Goal: Information Seeking & Learning: Learn about a topic

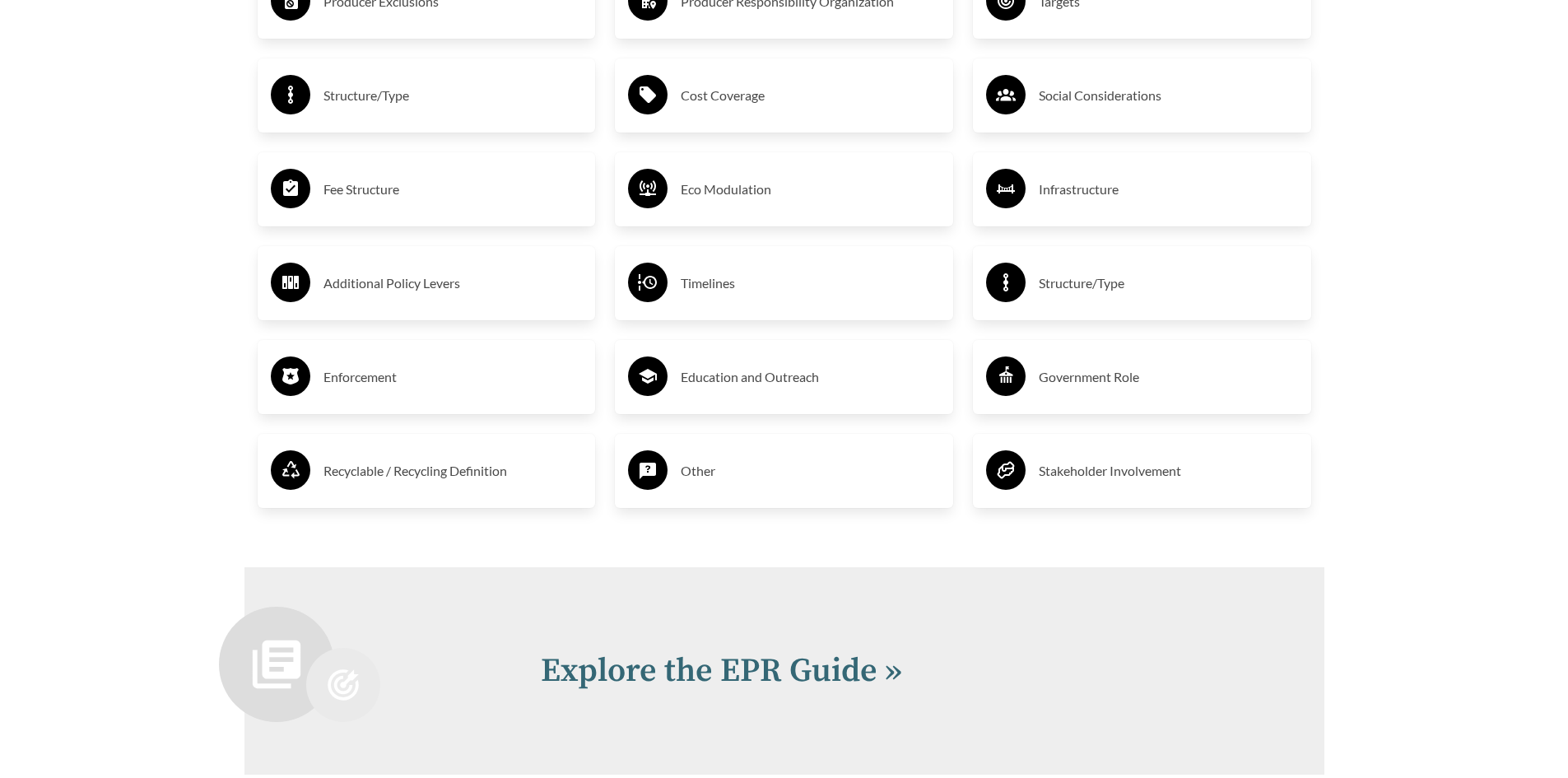
scroll to position [3186, 0]
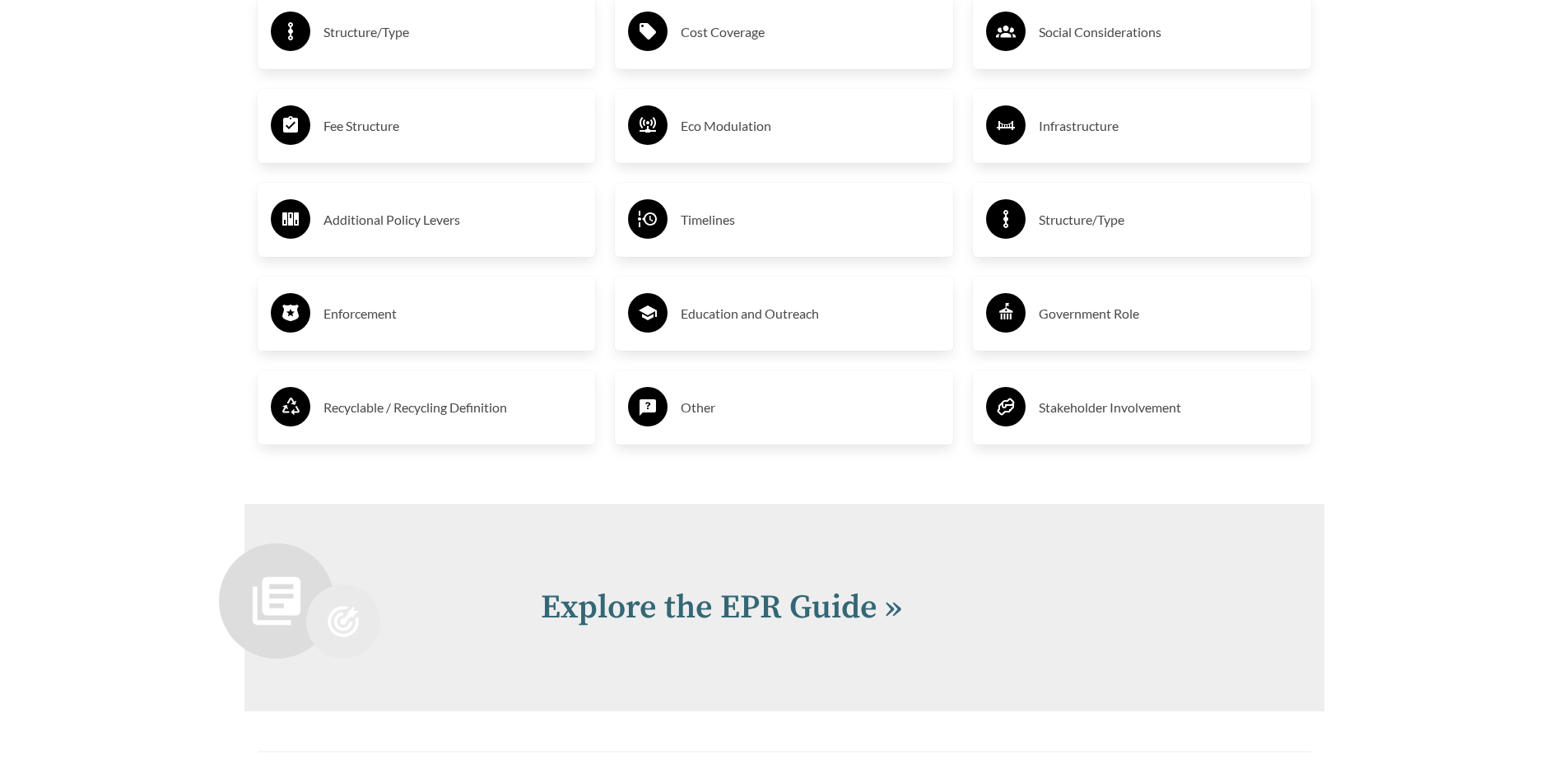
click at [774, 241] on div "Timelines" at bounding box center [784, 219] width 312 height 48
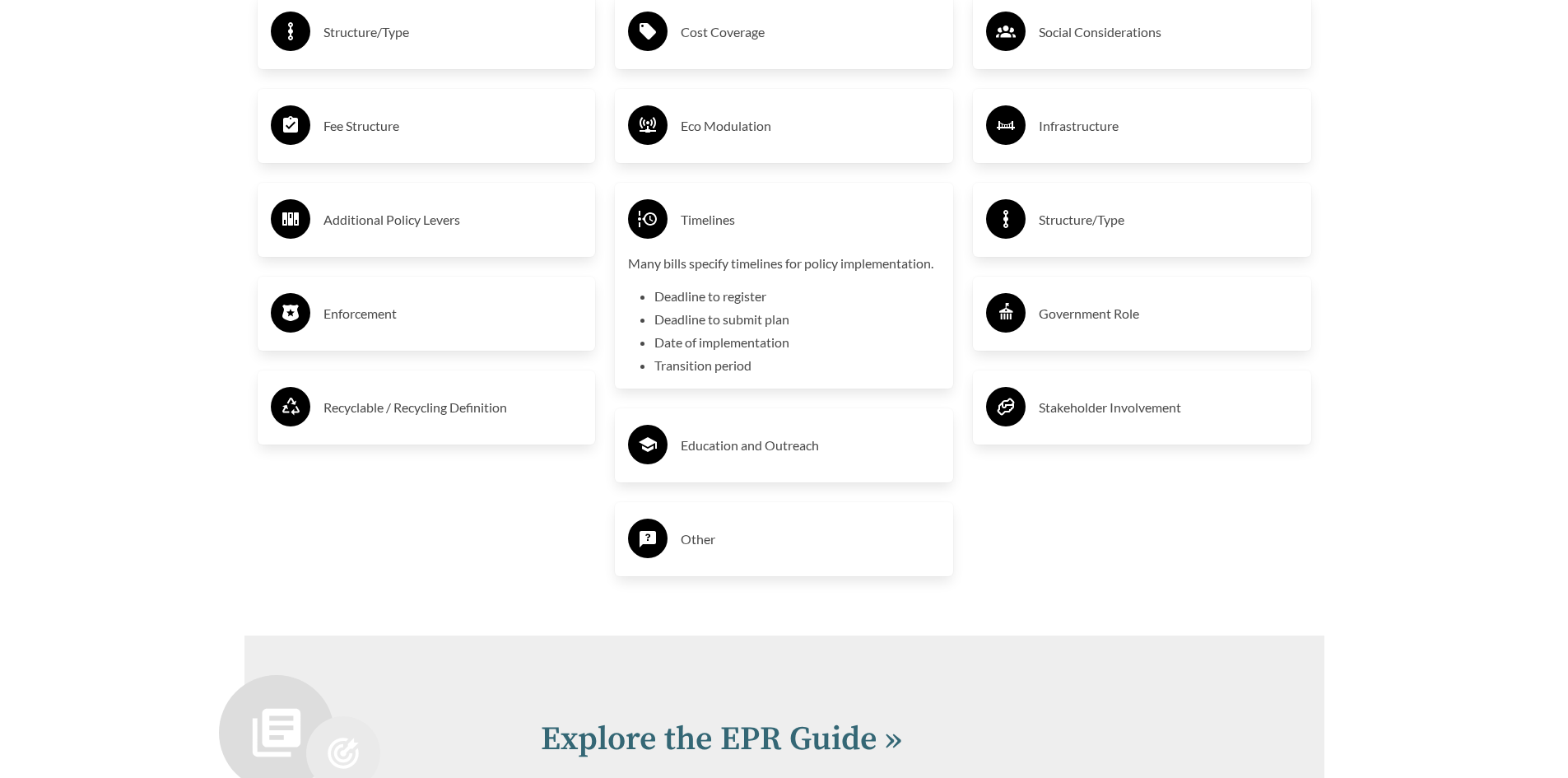
click at [729, 306] on li "Deadline to register" at bounding box center [797, 296] width 285 height 20
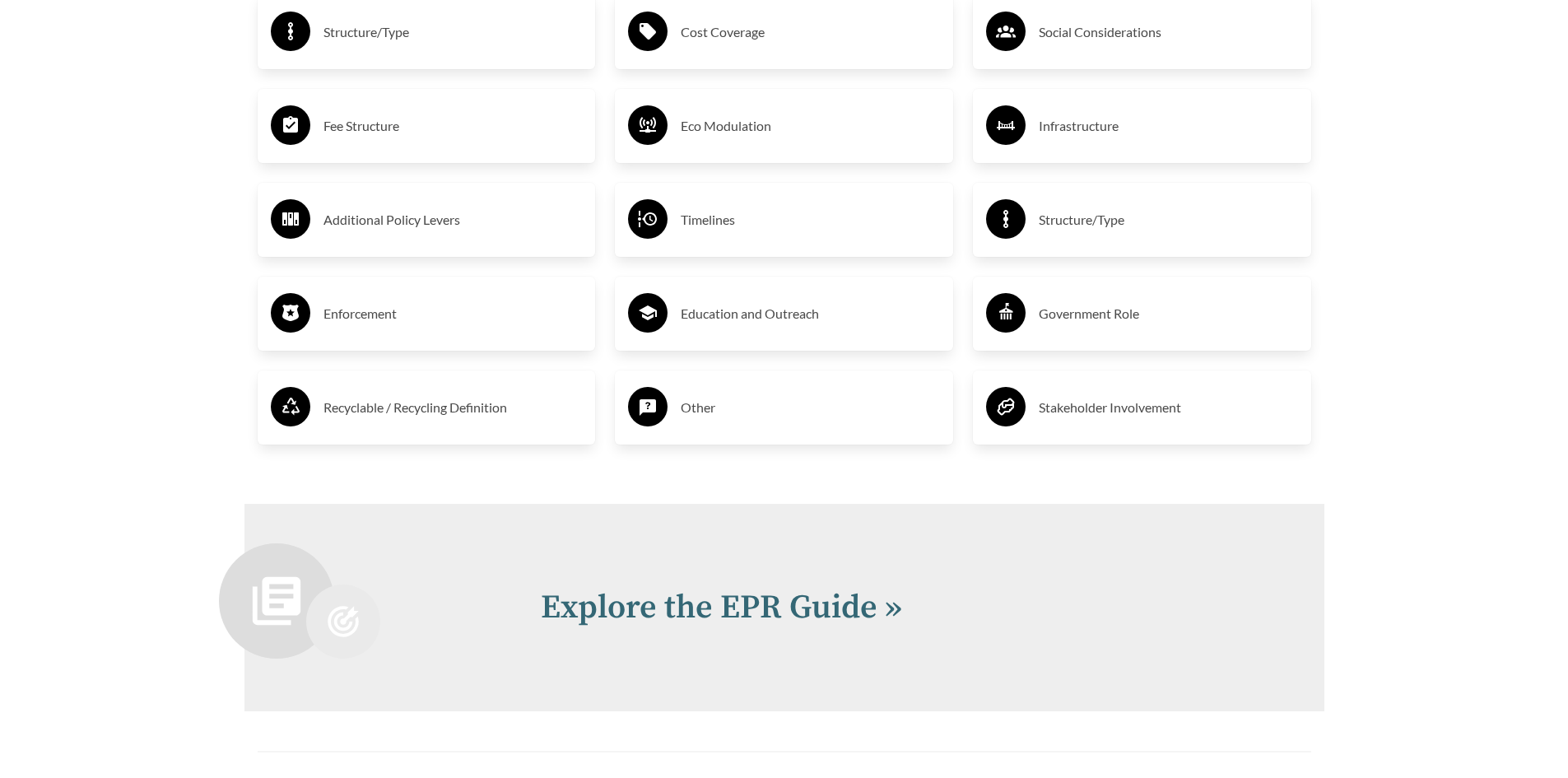
click at [367, 399] on h3 "Recyclable / Recycling Definition" at bounding box center [453, 407] width 259 height 26
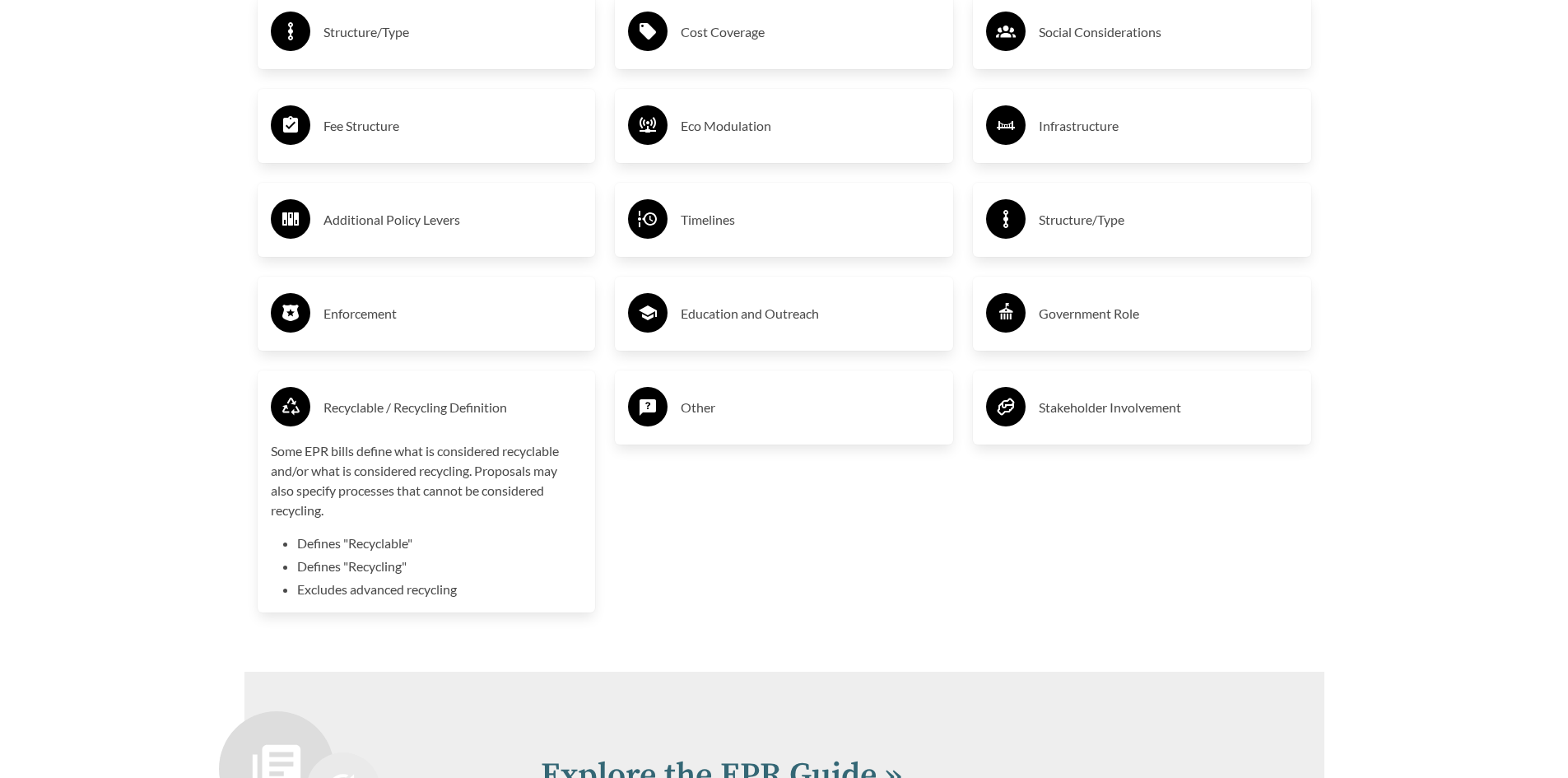
click at [367, 337] on div "Enforcement" at bounding box center [427, 314] width 312 height 48
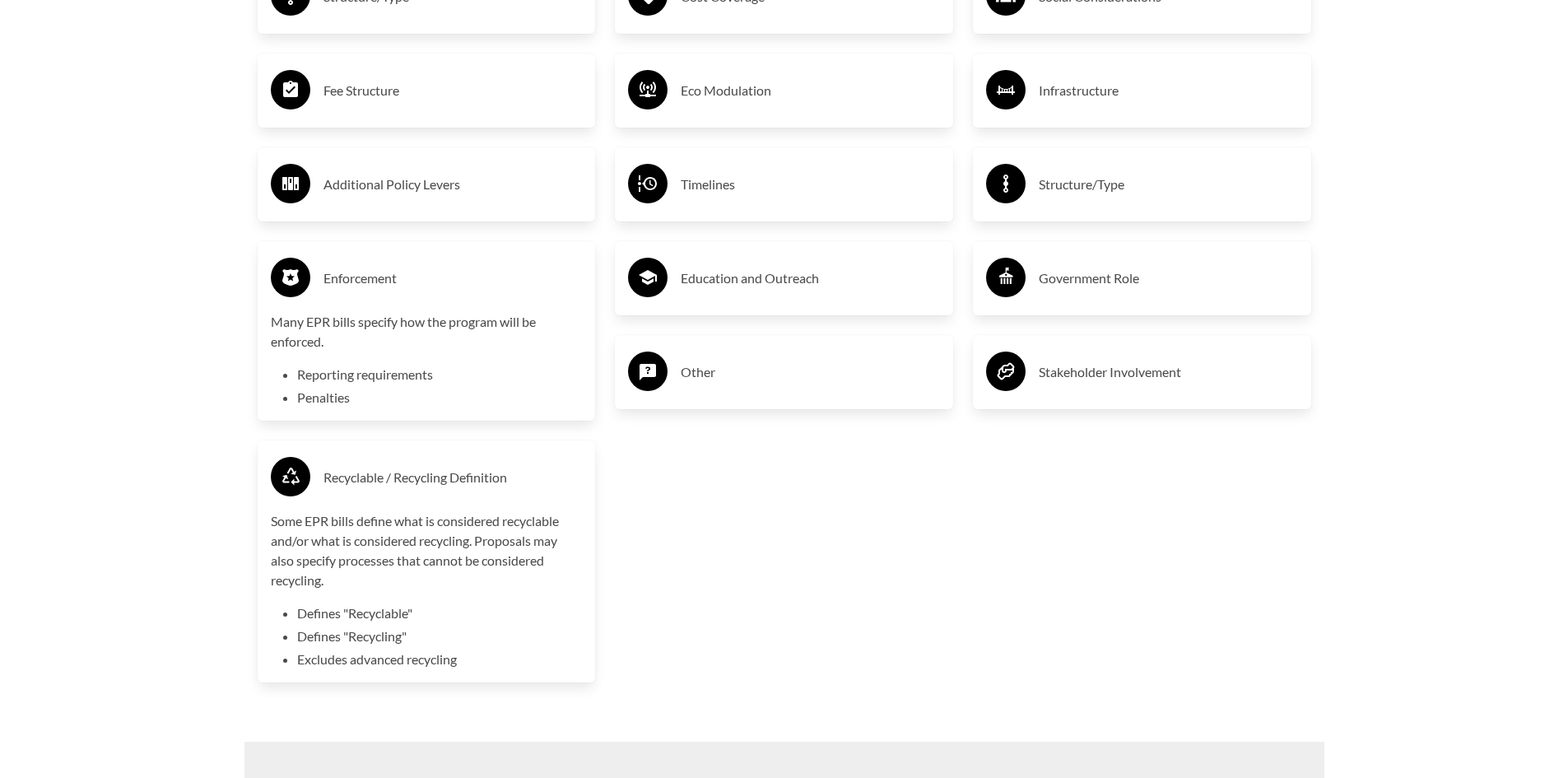
scroll to position [962, 0]
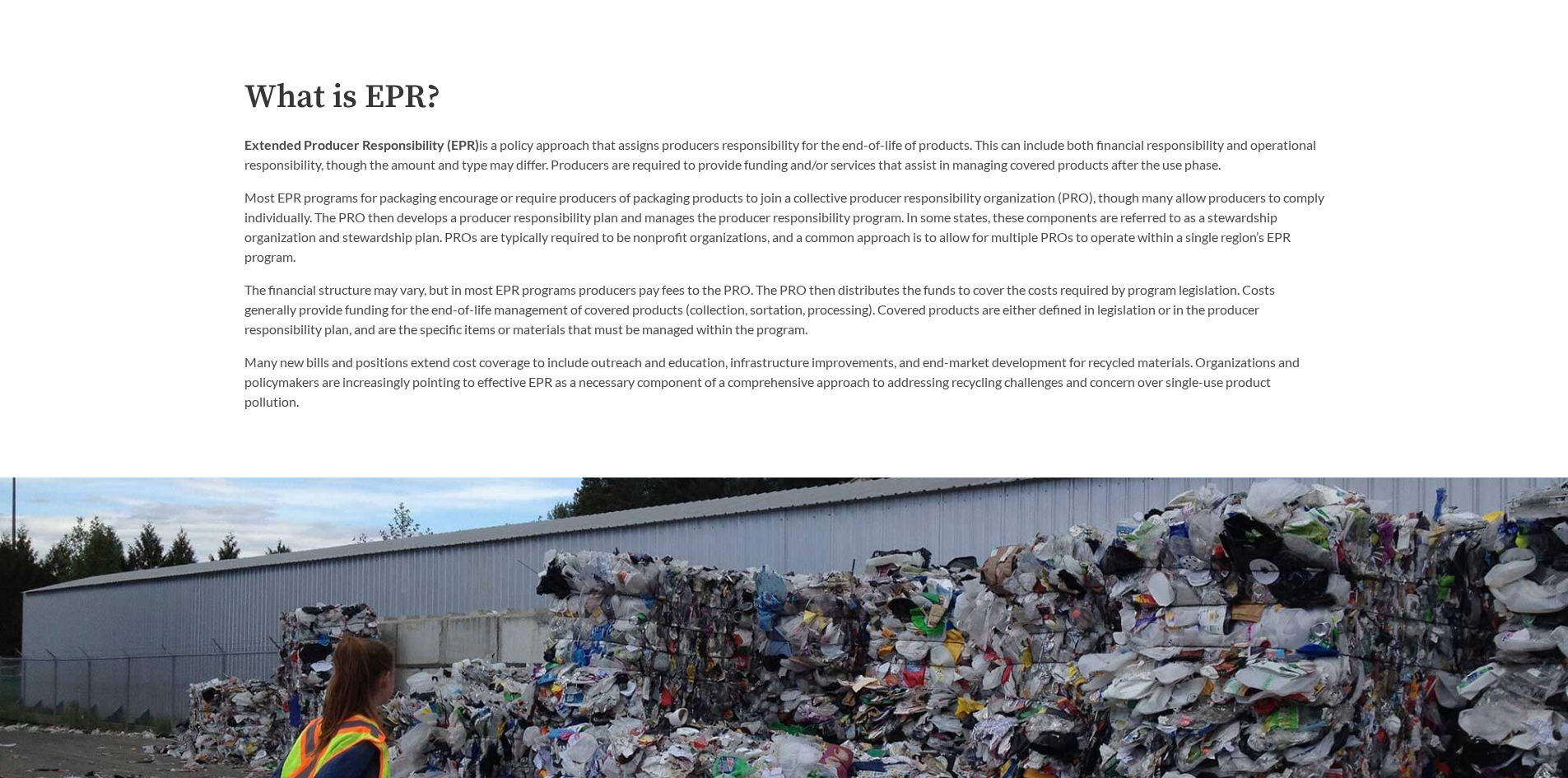
click at [813, 402] on p "Many new bills and positions extend cost coverage to include outreach and educa…" at bounding box center [784, 381] width 1080 height 59
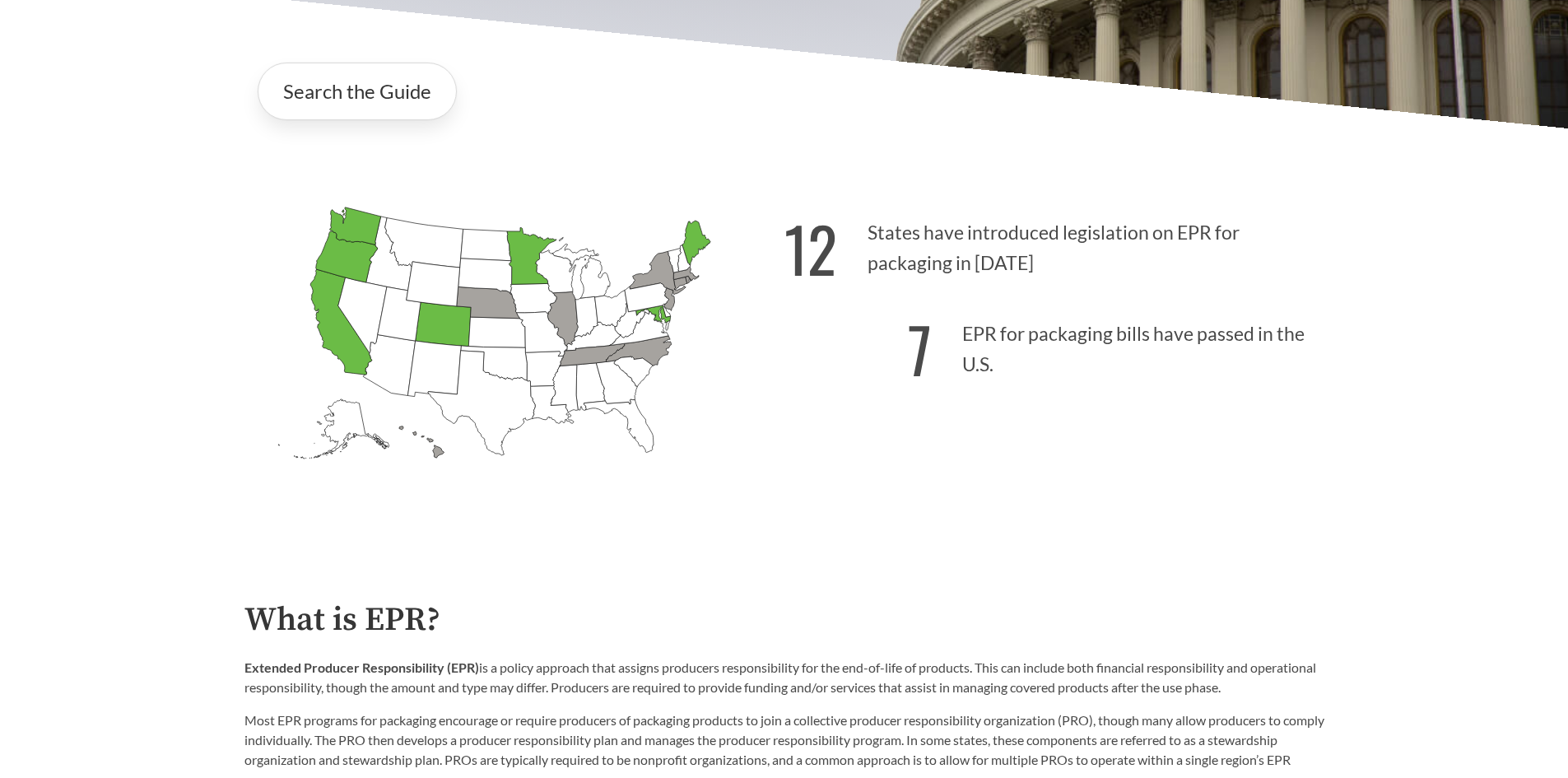
scroll to position [536, 0]
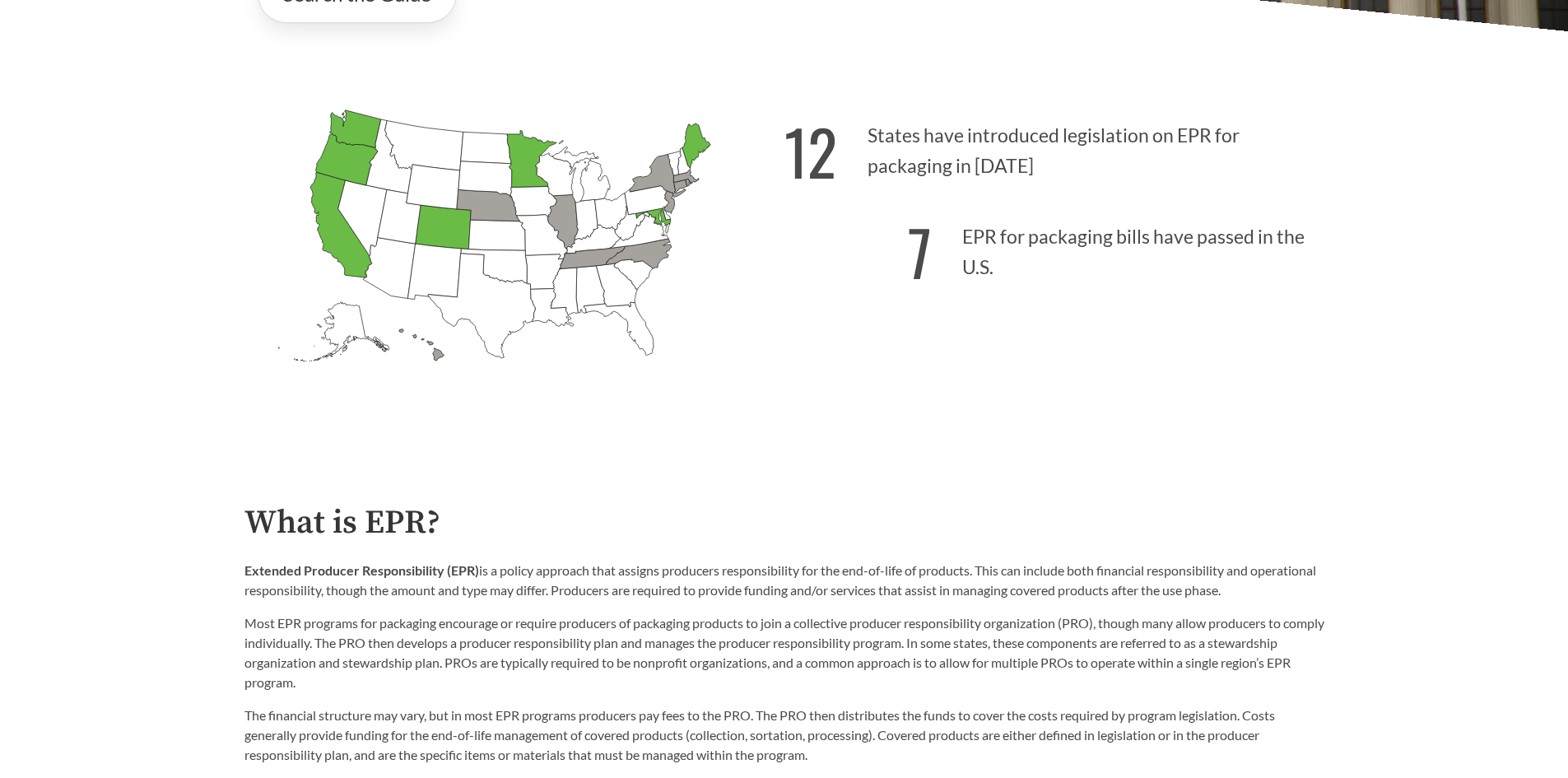
click at [709, 197] on icon "[US_STATE] Introduced: [US_STATE] Introduced: [US_STATE] Introduced: [US_STATE]…" at bounding box center [514, 264] width 540 height 337
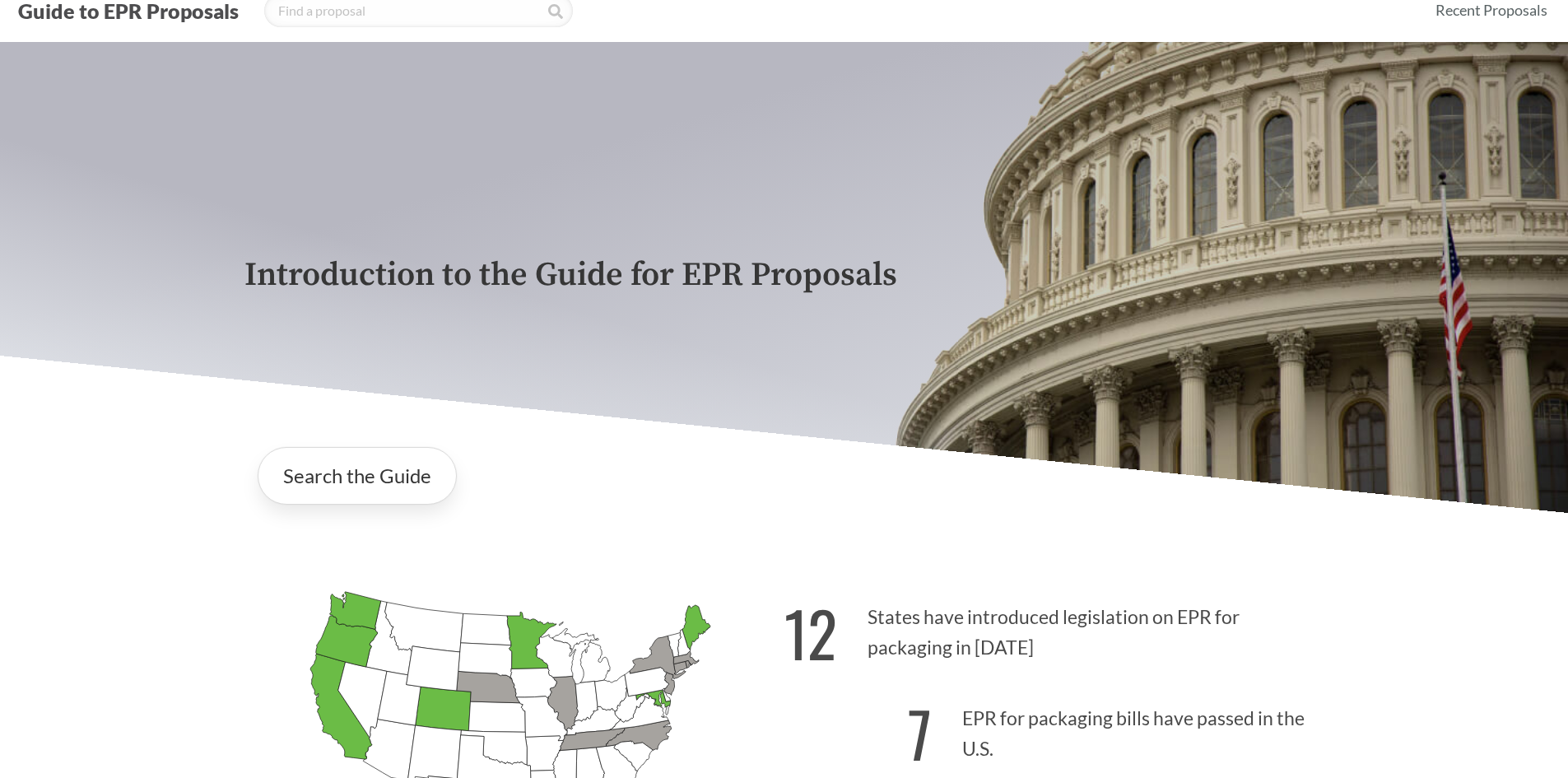
scroll to position [3, 0]
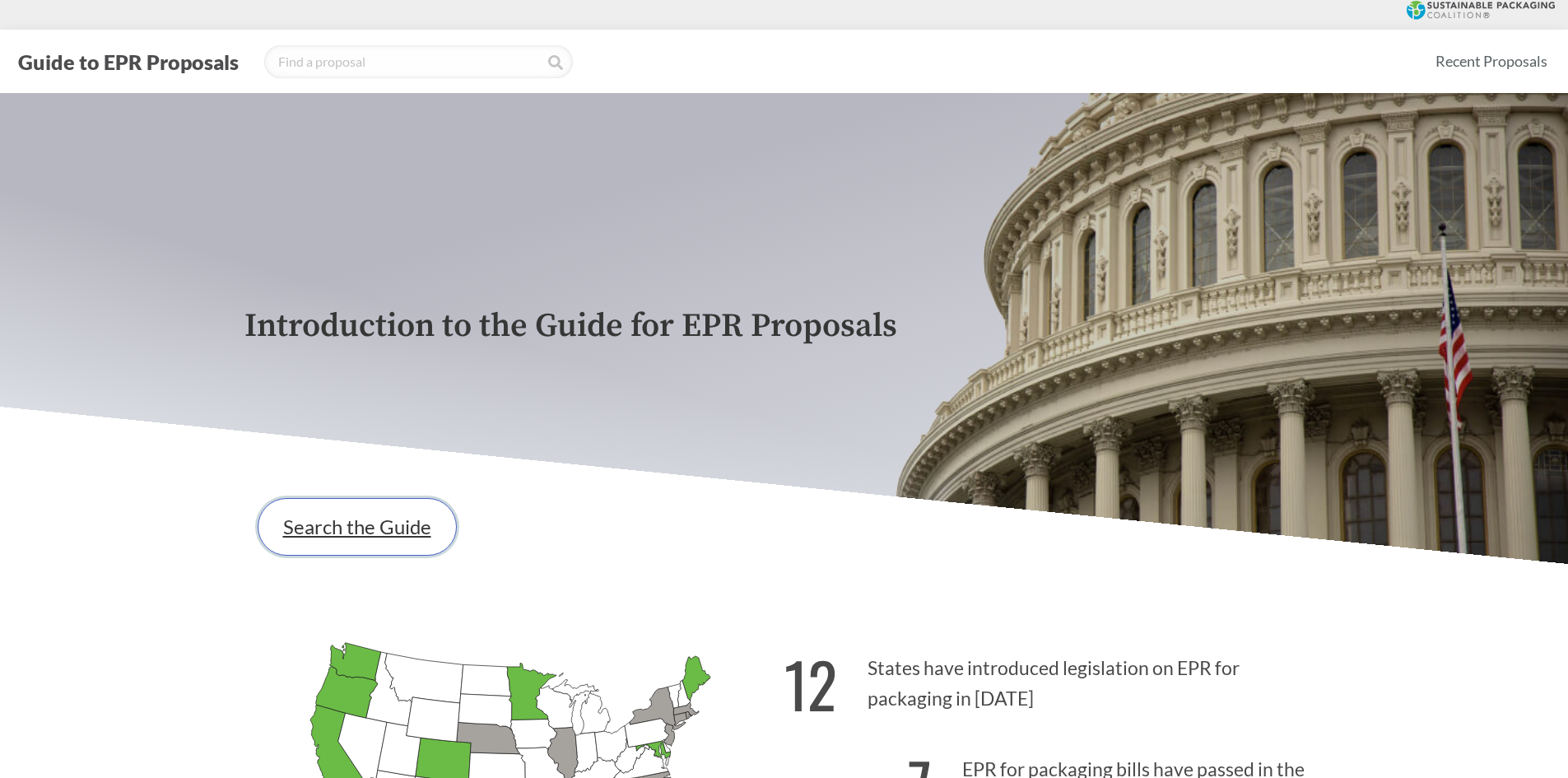
click at [351, 534] on link "Search the Guide" at bounding box center [357, 527] width 199 height 58
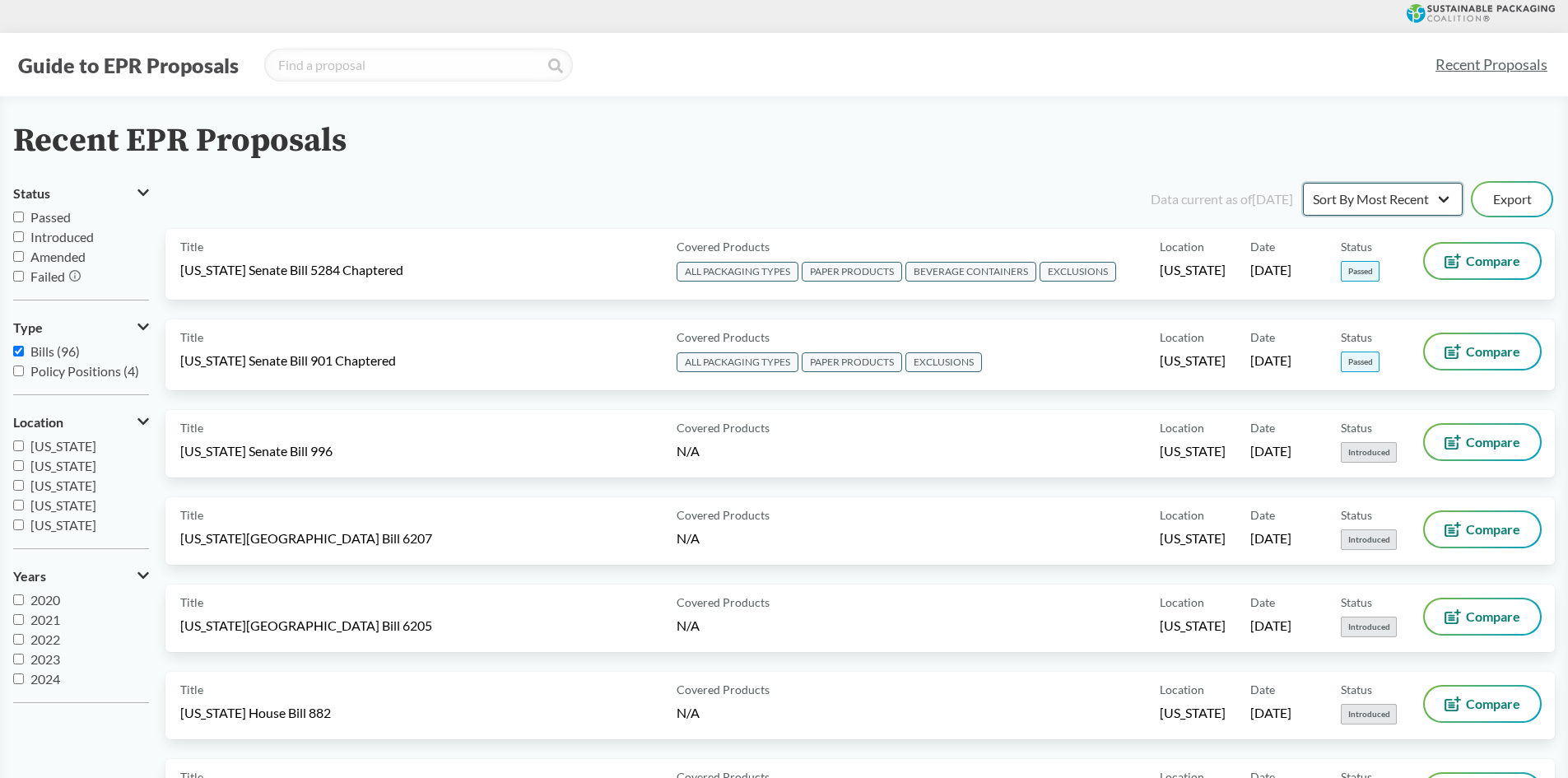
click at [1412, 191] on select "Sort By Most Recent Sort By Status" at bounding box center [1383, 198] width 160 height 33
click at [1387, 150] on div "Recent EPR Proposals" at bounding box center [784, 141] width 1542 height 37
click at [1407, 210] on select "Sort By Most Recent Sort By Status" at bounding box center [1383, 198] width 160 height 33
select select "Sort By Status"
click at [1304, 183] on select "Sort By Most Recent Sort By Status" at bounding box center [1383, 198] width 160 height 33
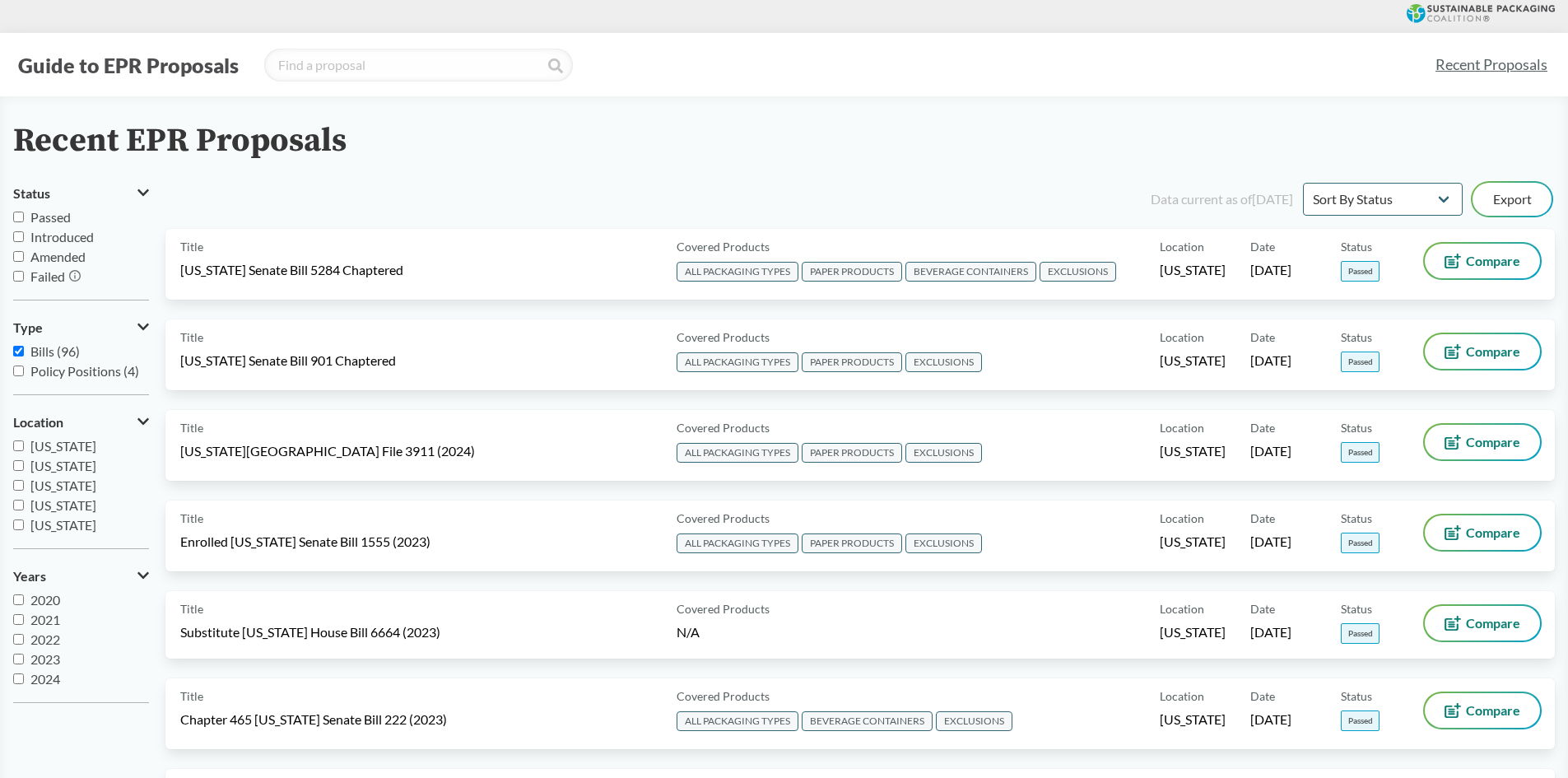
click at [38, 223] on span "Passed" at bounding box center [51, 217] width 40 height 16
click at [24, 222] on input "Passed" at bounding box center [18, 216] width 11 height 11
checkbox input "true"
click at [39, 241] on span "Introduced" at bounding box center [63, 236] width 64 height 16
click at [24, 241] on input "Introduced" at bounding box center [18, 236] width 11 height 11
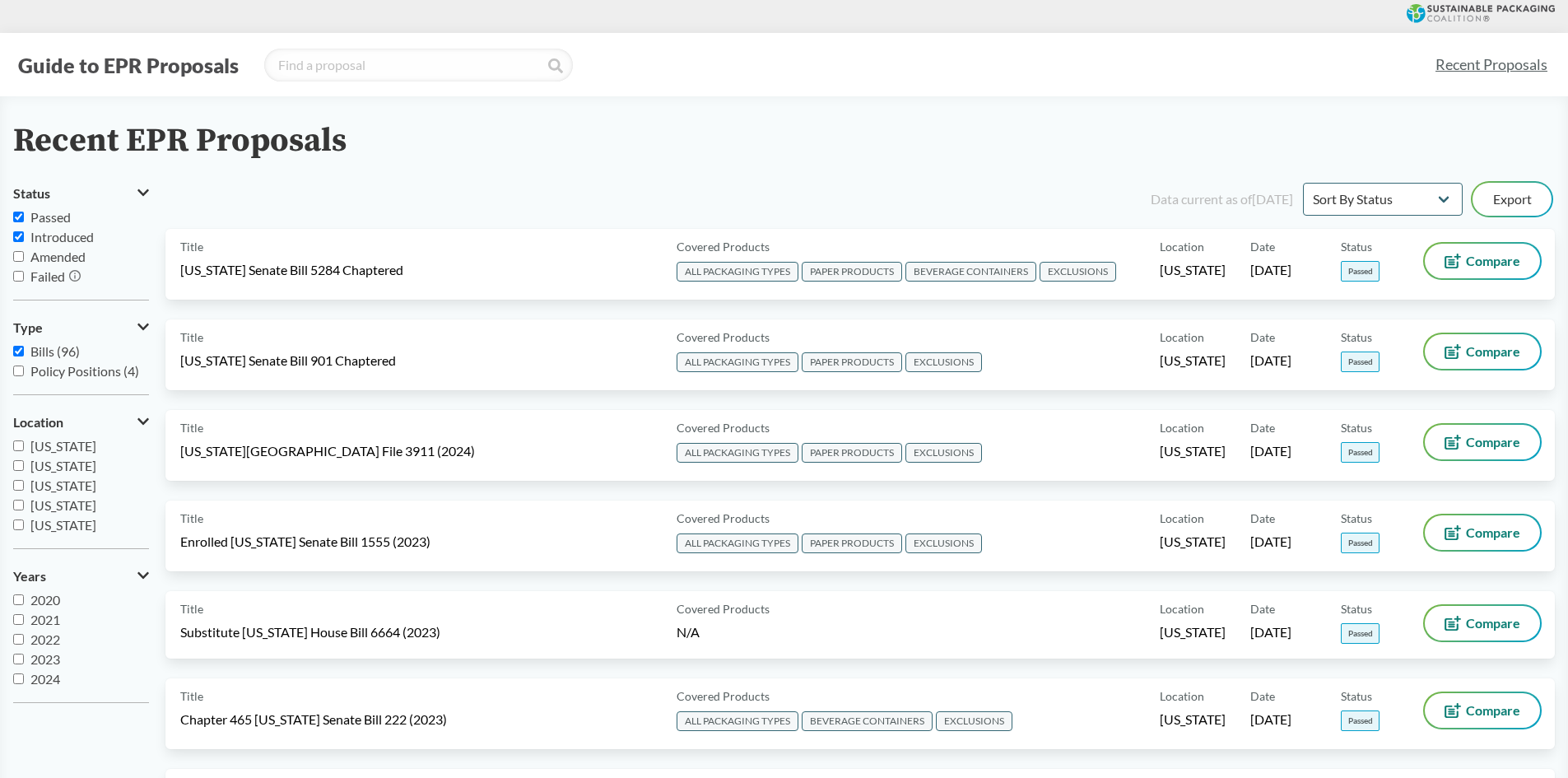
checkbox input "true"
click at [32, 224] on span "Passed" at bounding box center [51, 217] width 40 height 16
click at [24, 222] on input "Passed" at bounding box center [18, 216] width 11 height 11
checkbox input "false"
drag, startPoint x: 149, startPoint y: 630, endPoint x: 154, endPoint y: 661, distance: 31.4
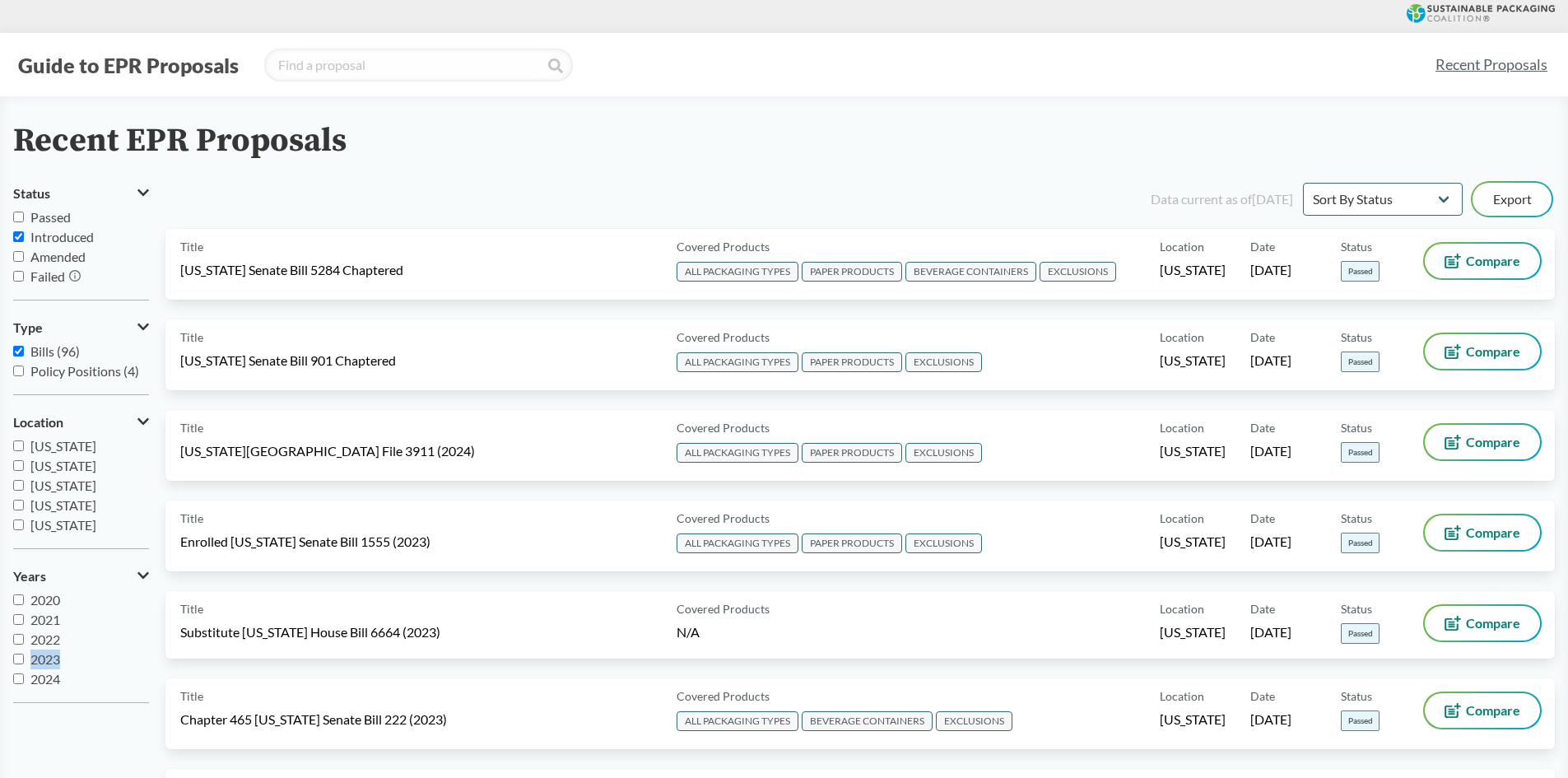
click at [53, 677] on span "2025" at bounding box center [46, 679] width 30 height 16
click at [24, 677] on input "2025" at bounding box center [18, 678] width 11 height 11
checkbox input "true"
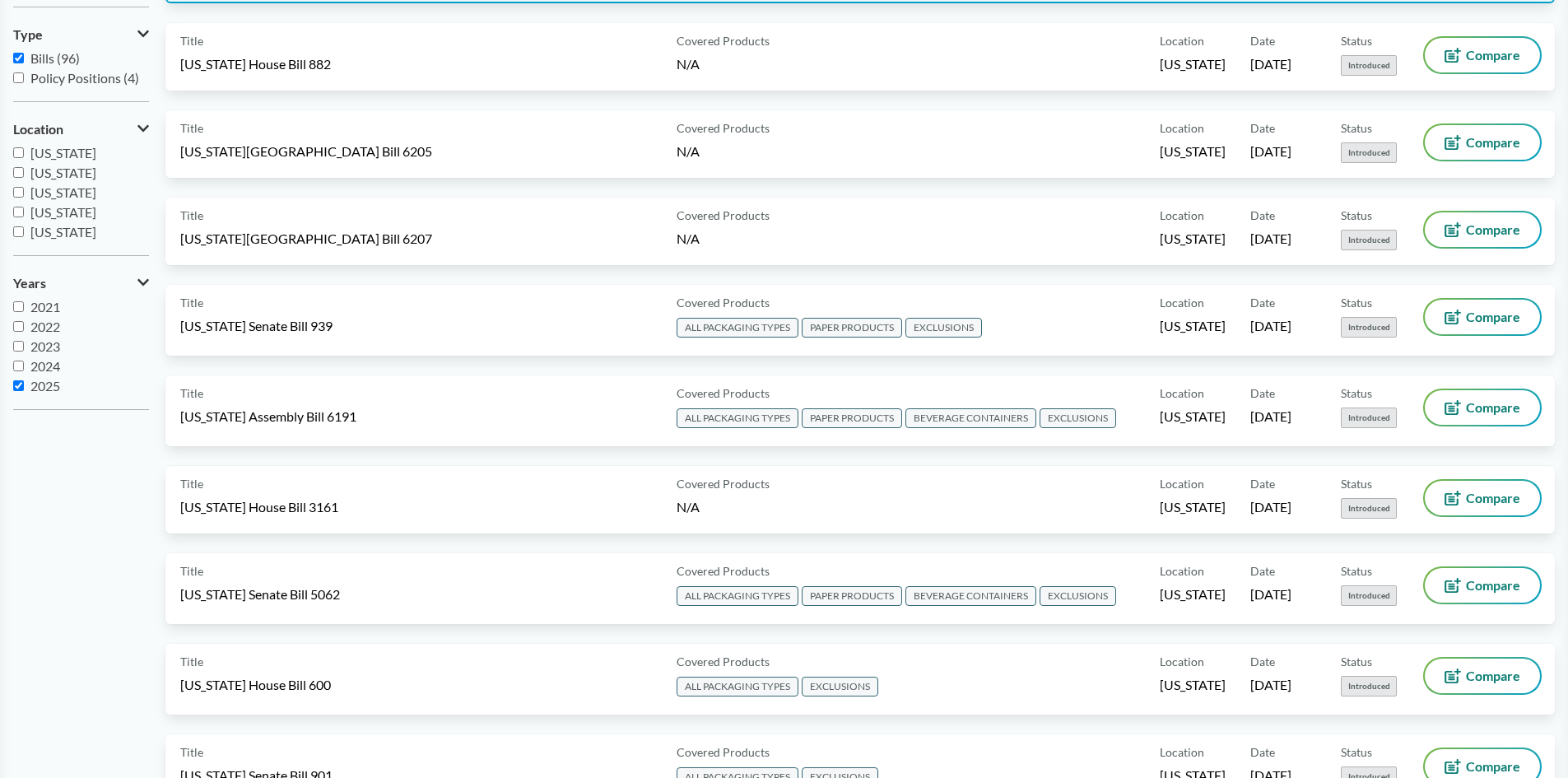
scroll to position [153, 0]
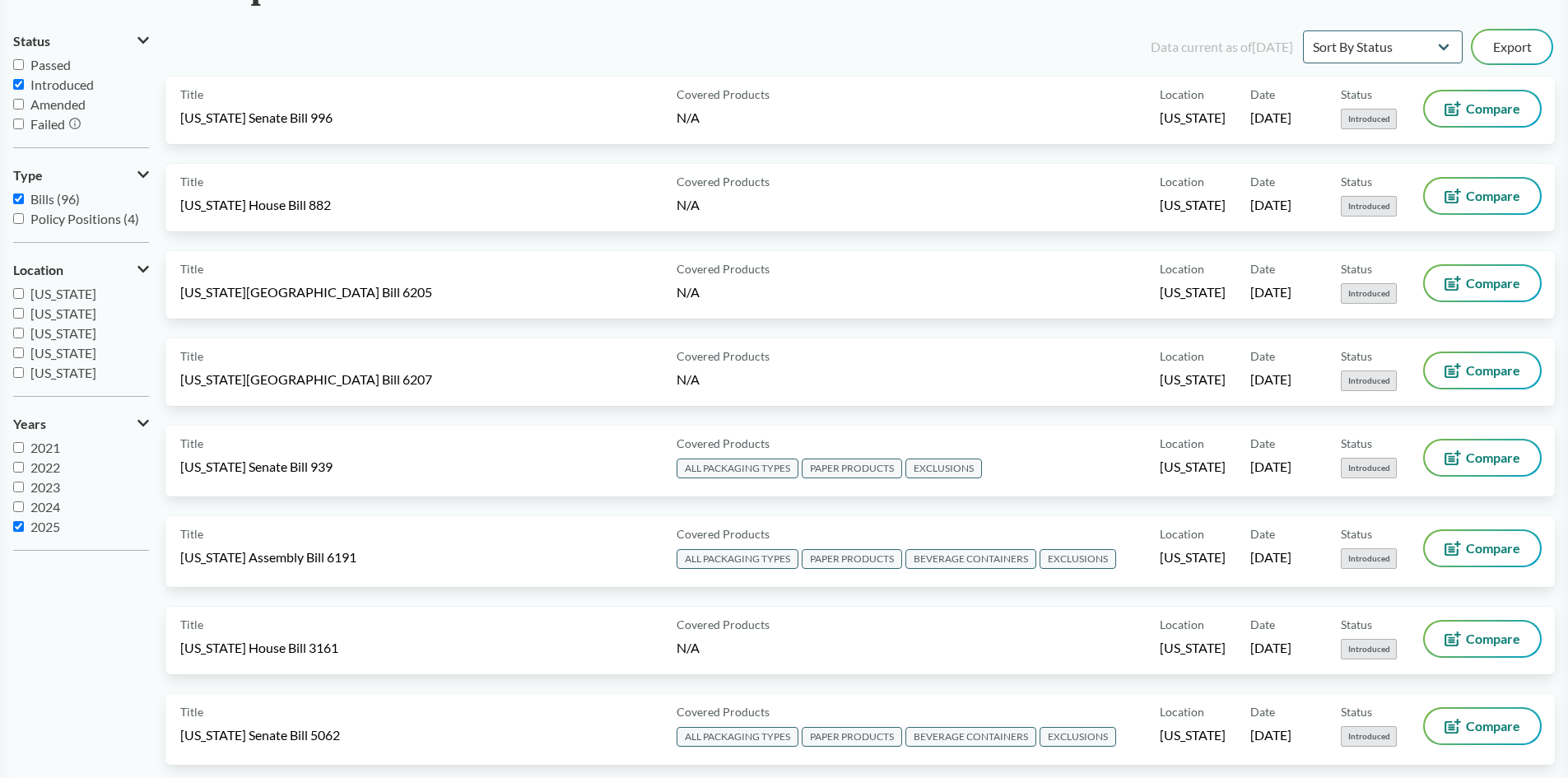
click at [59, 70] on span "Passed" at bounding box center [51, 65] width 40 height 16
click at [24, 70] on input "Passed" at bounding box center [18, 64] width 11 height 11
checkbox input "true"
click at [59, 84] on span "Introduced" at bounding box center [63, 85] width 64 height 16
click at [24, 84] on input "Introduced" at bounding box center [18, 84] width 11 height 11
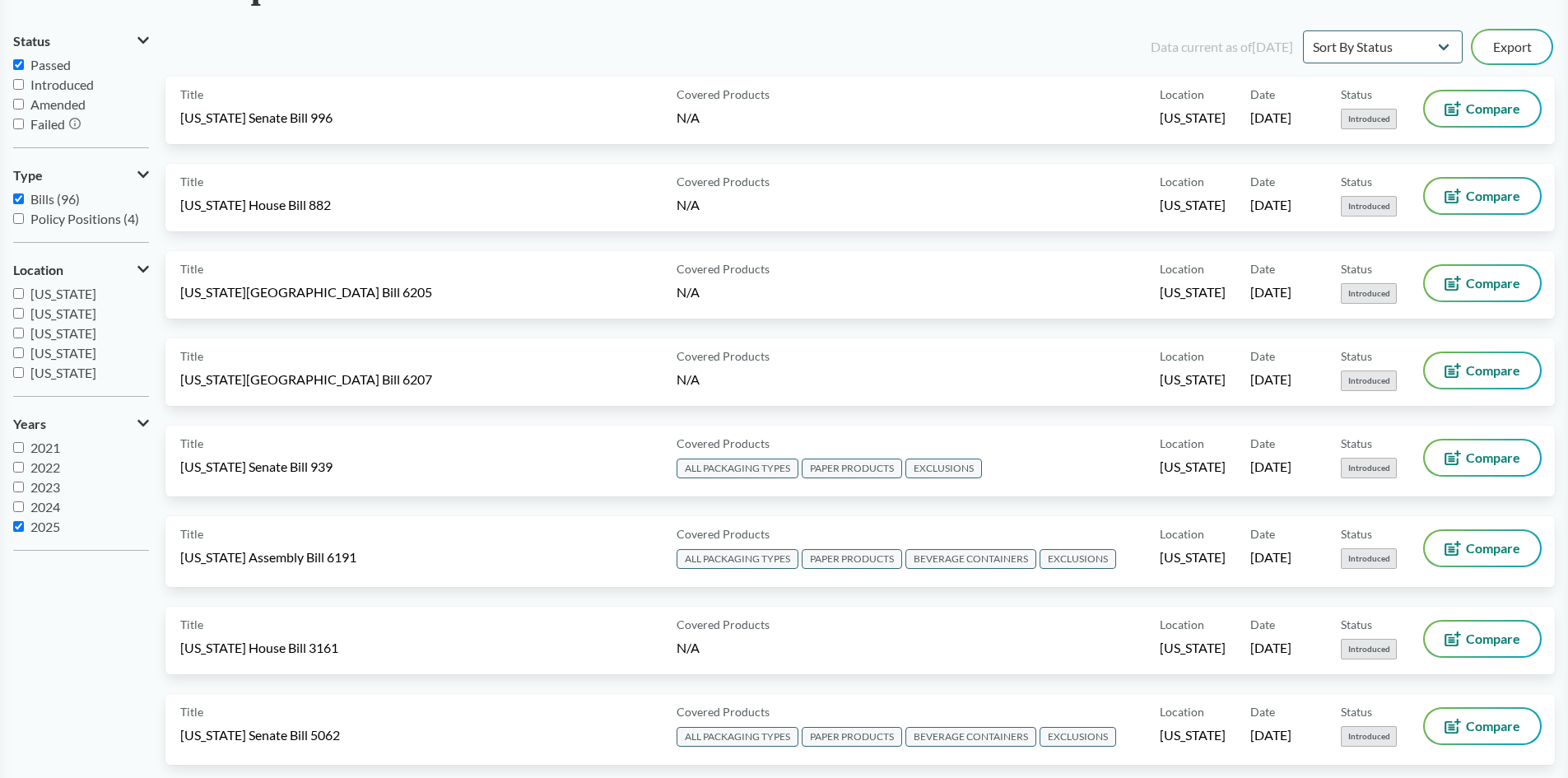
checkbox input "false"
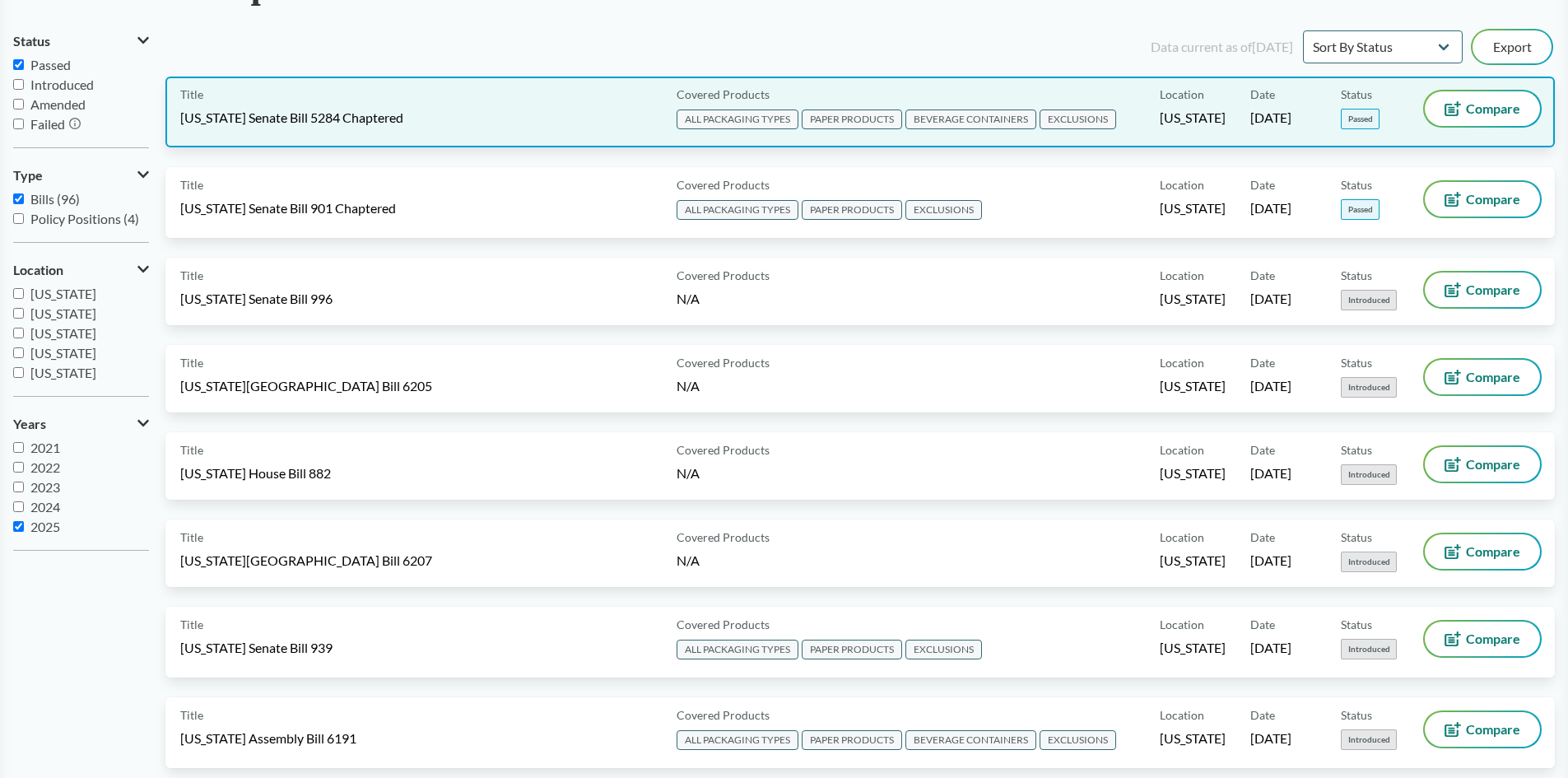
click at [1173, 98] on span "Location" at bounding box center [1182, 94] width 45 height 17
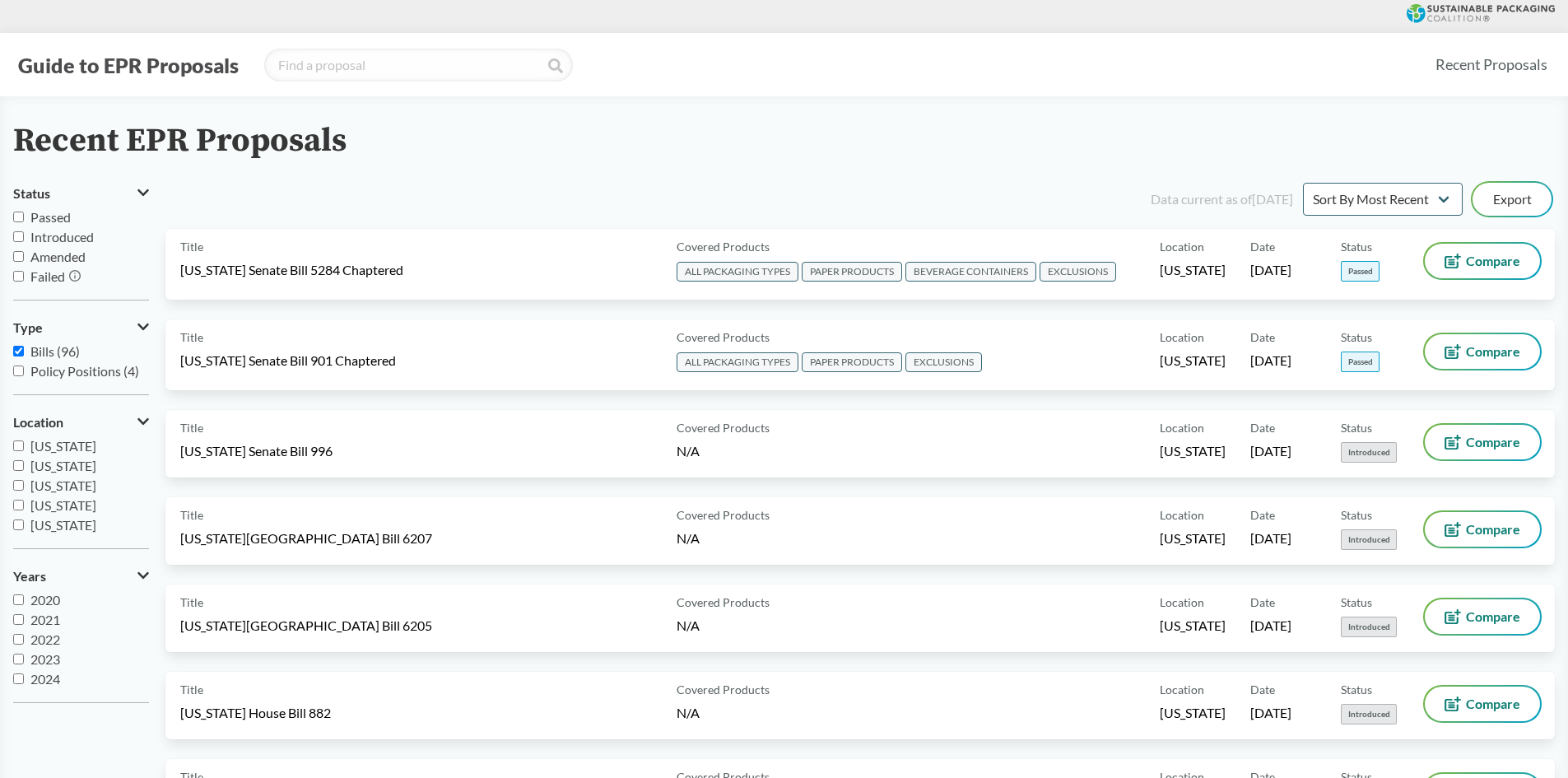
click at [19, 219] on input "Passed" at bounding box center [18, 216] width 11 height 11
checkbox input "true"
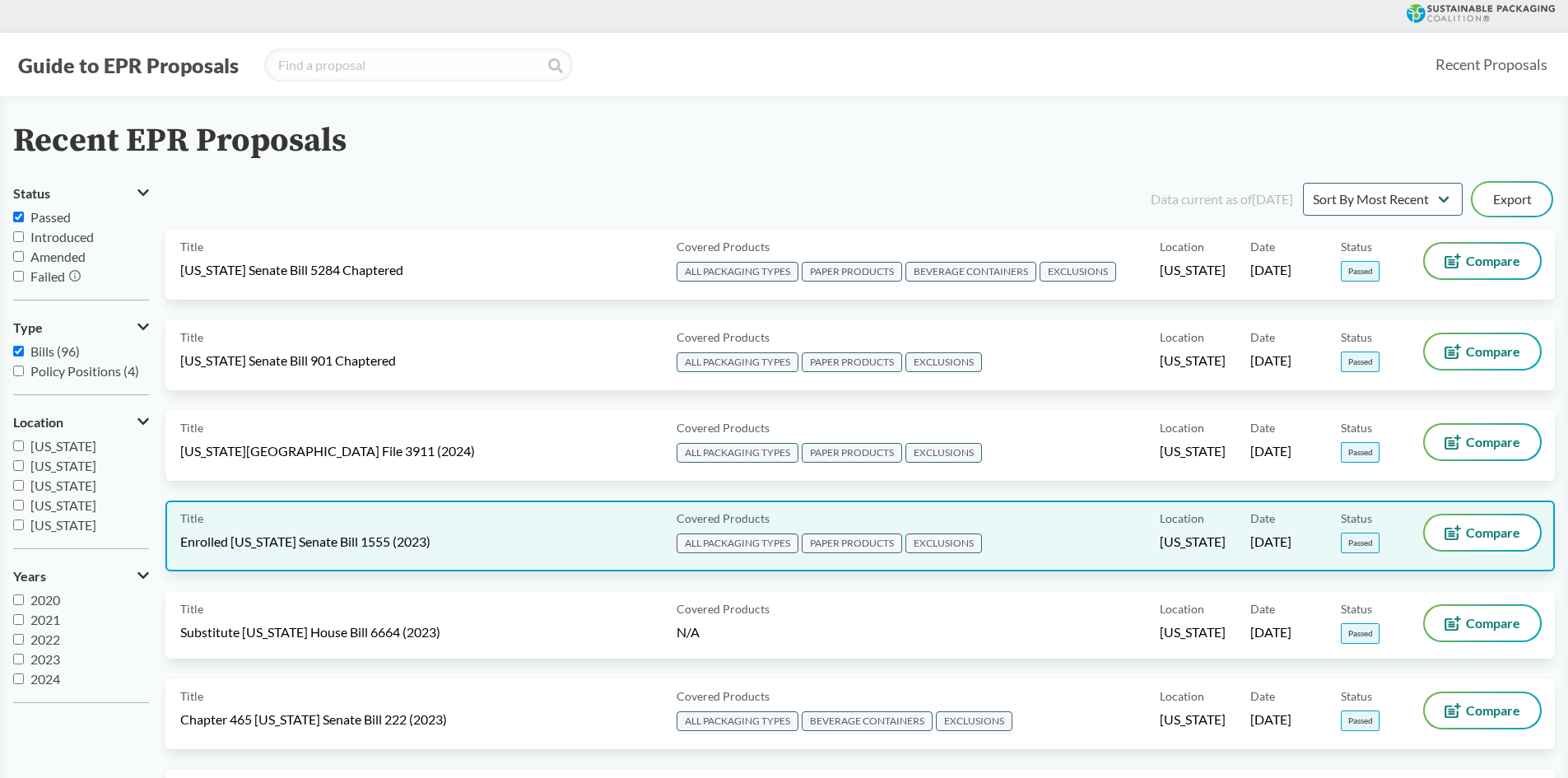
click at [940, 548] on span "EXCLUSIONS" at bounding box center [944, 544] width 77 height 20
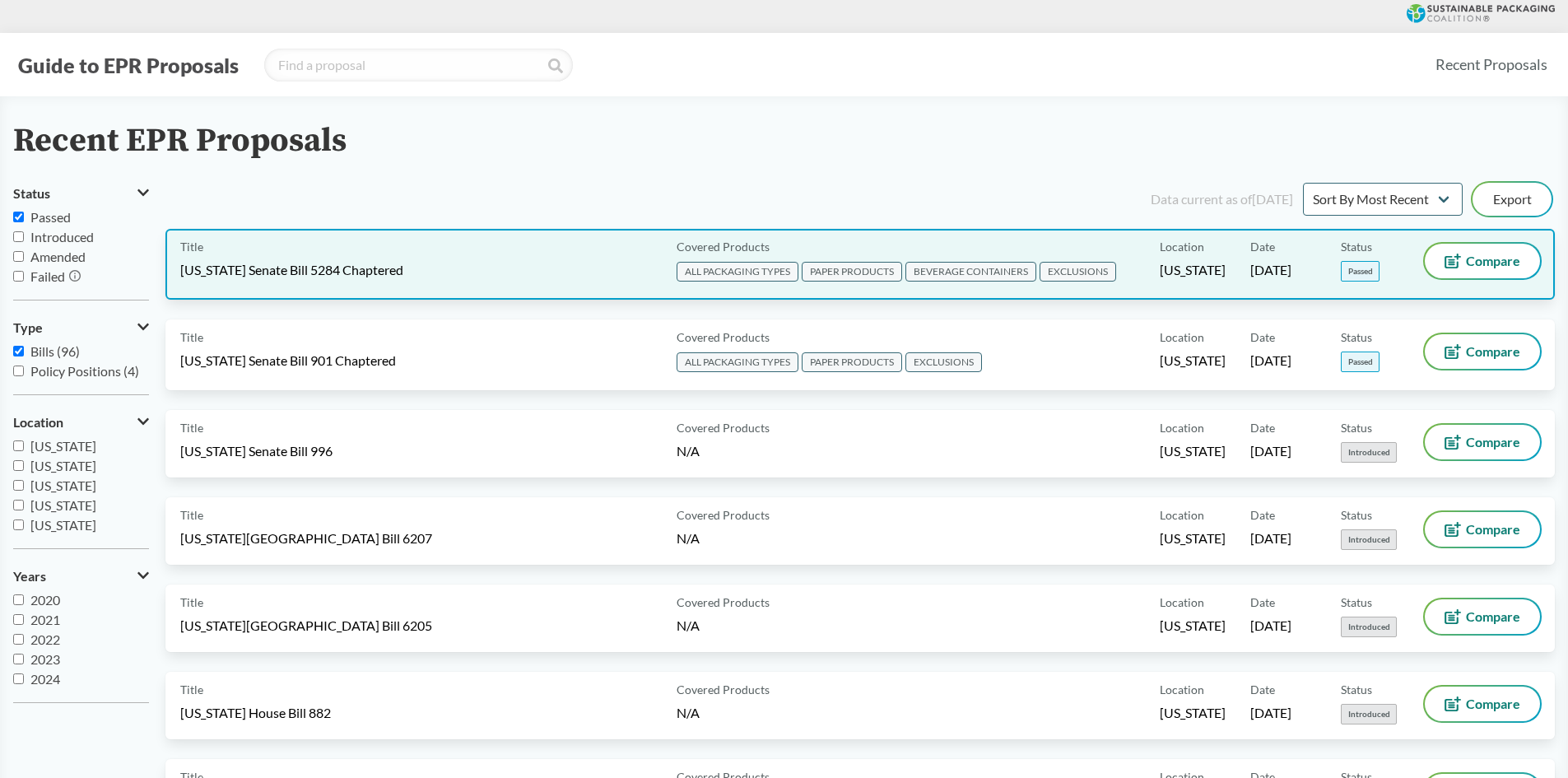
click at [575, 269] on div "Title [US_STATE] Senate Bill 5284 Chaptered" at bounding box center [425, 263] width 490 height 41
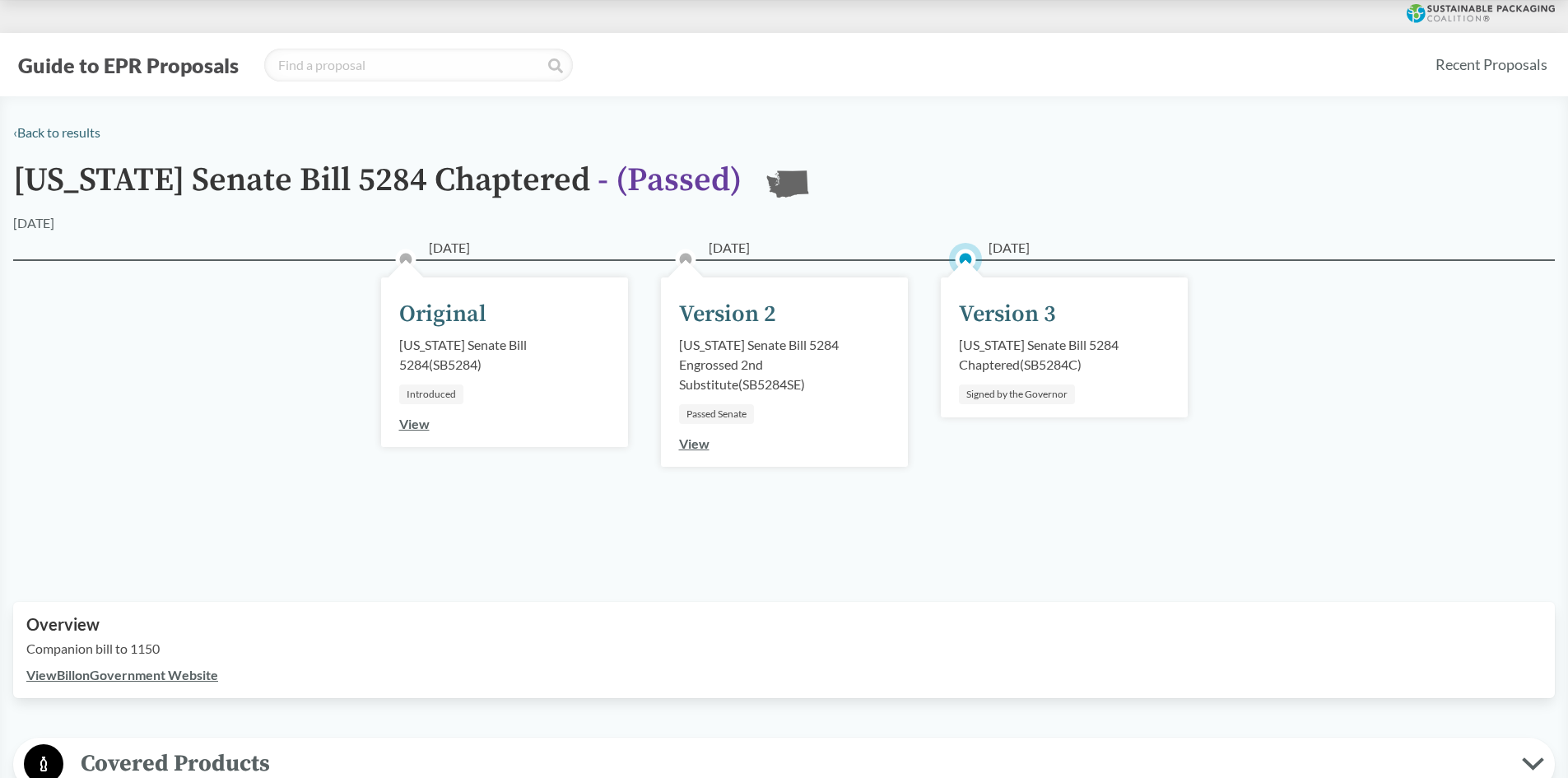
click at [689, 446] on link "View" at bounding box center [694, 444] width 31 height 16
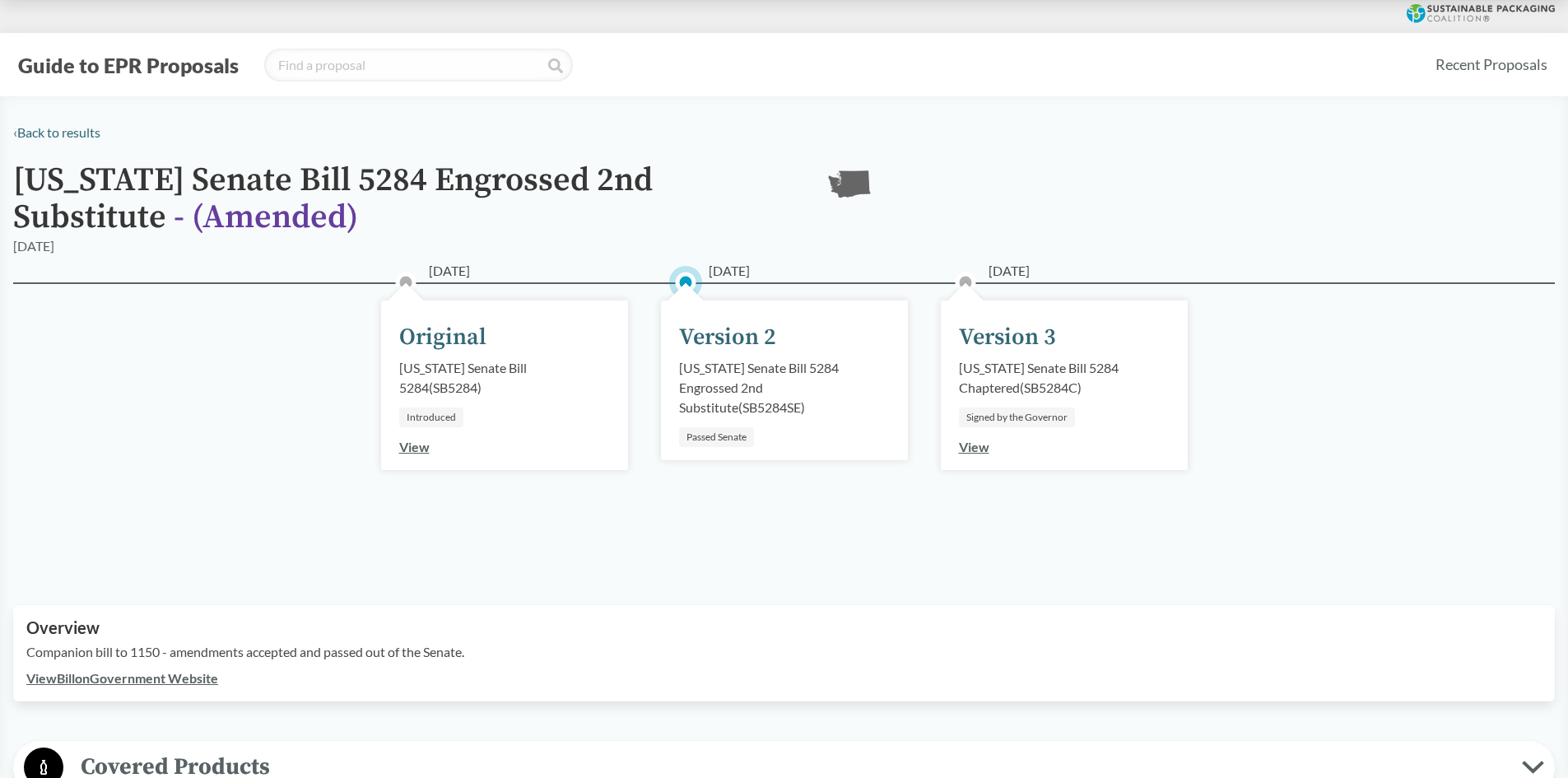
click at [173, 672] on link "View Bill on Government Website" at bounding box center [122, 678] width 192 height 16
